Goal: Task Accomplishment & Management: Use online tool/utility

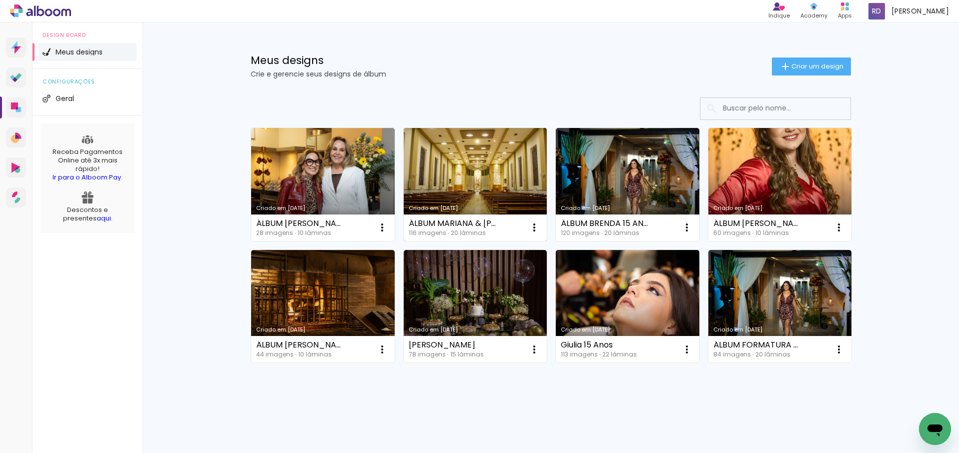
click at [471, 158] on link "Criado em [DATE]" at bounding box center [476, 184] width 144 height 113
